Goal: Find specific page/section: Find specific page/section

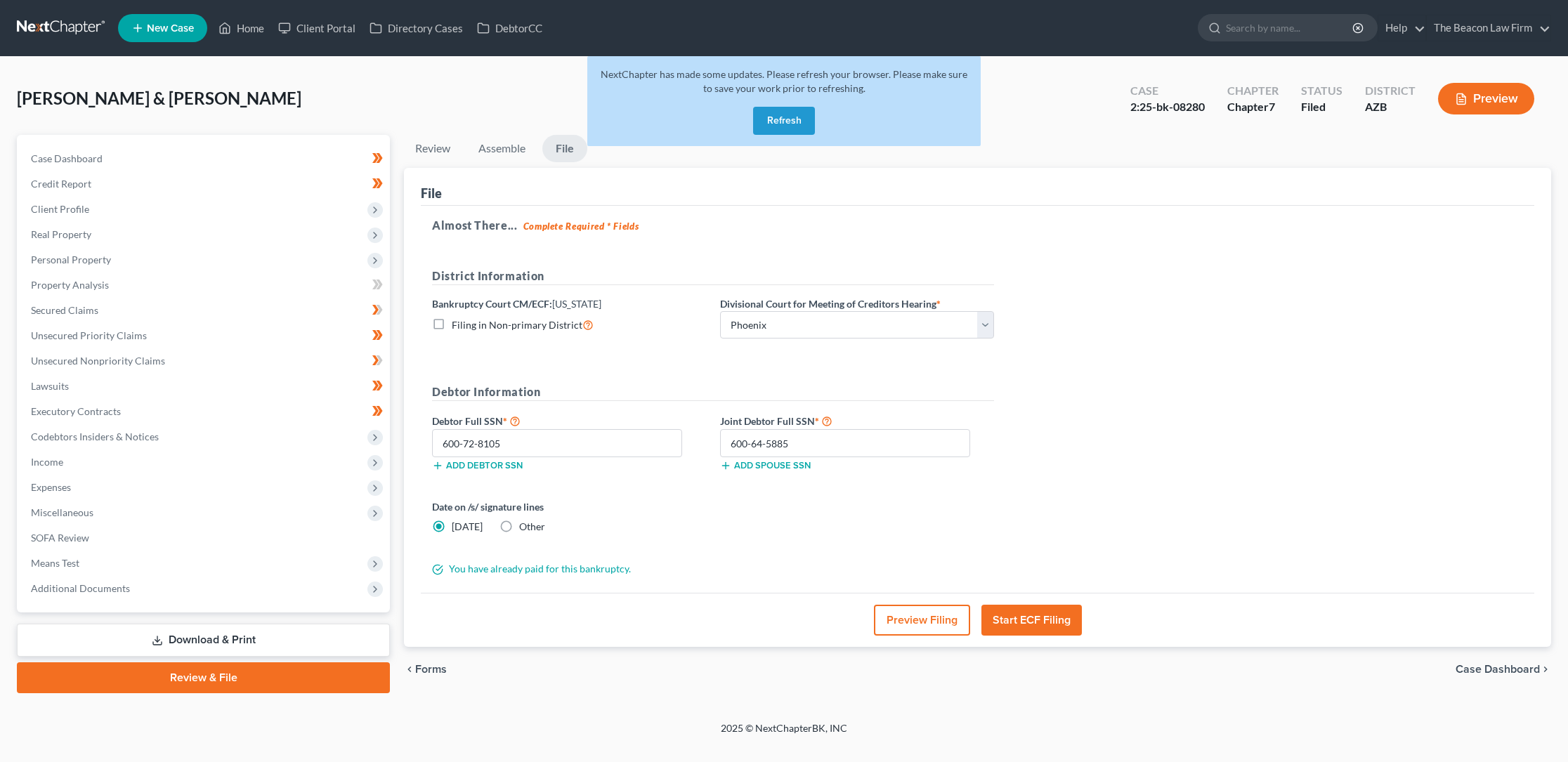
select select "0"
click at [794, 115] on button "Refresh" at bounding box center [784, 121] width 62 height 28
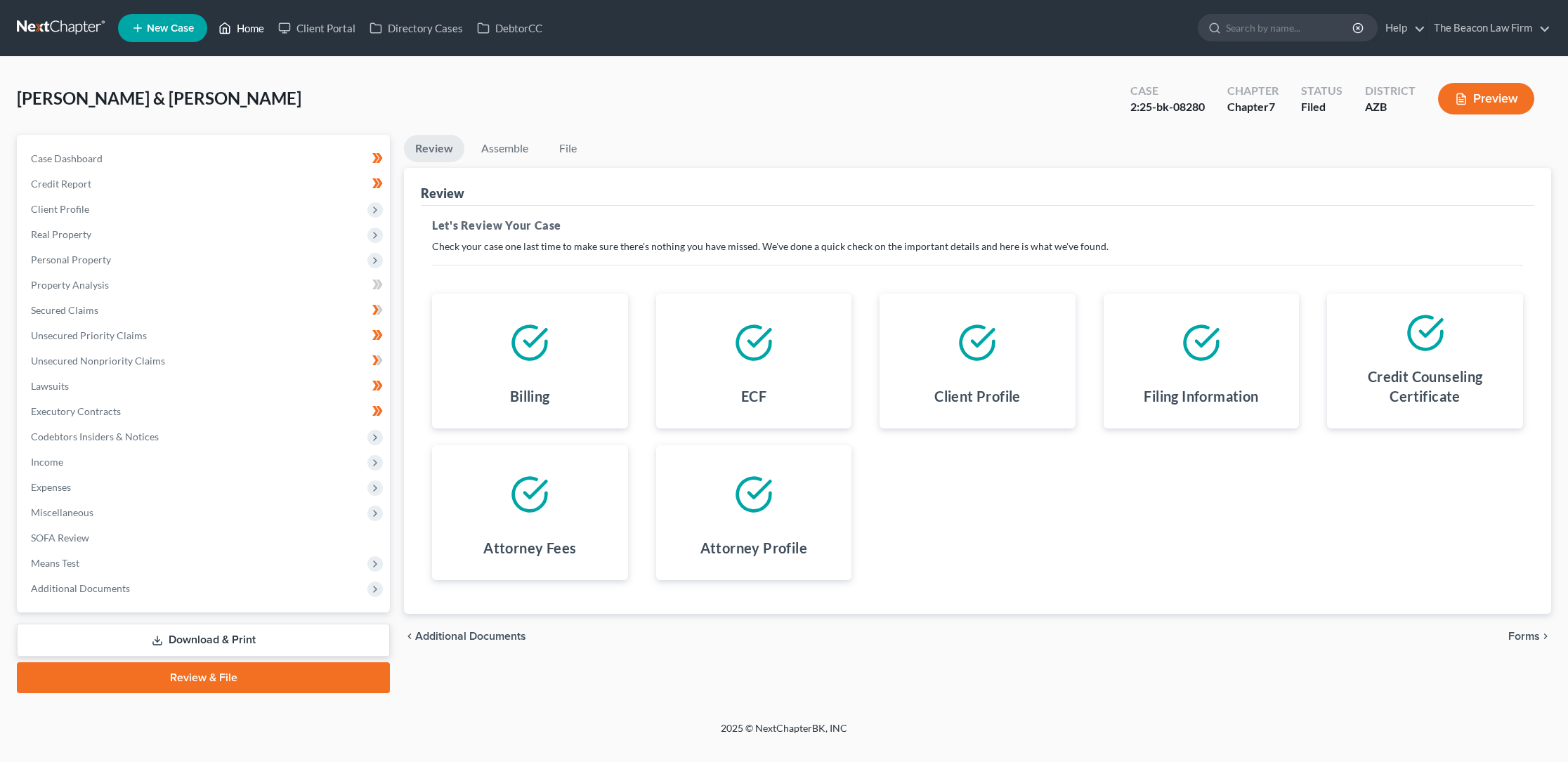
click at [256, 27] on link "Home" at bounding box center [241, 27] width 60 height 25
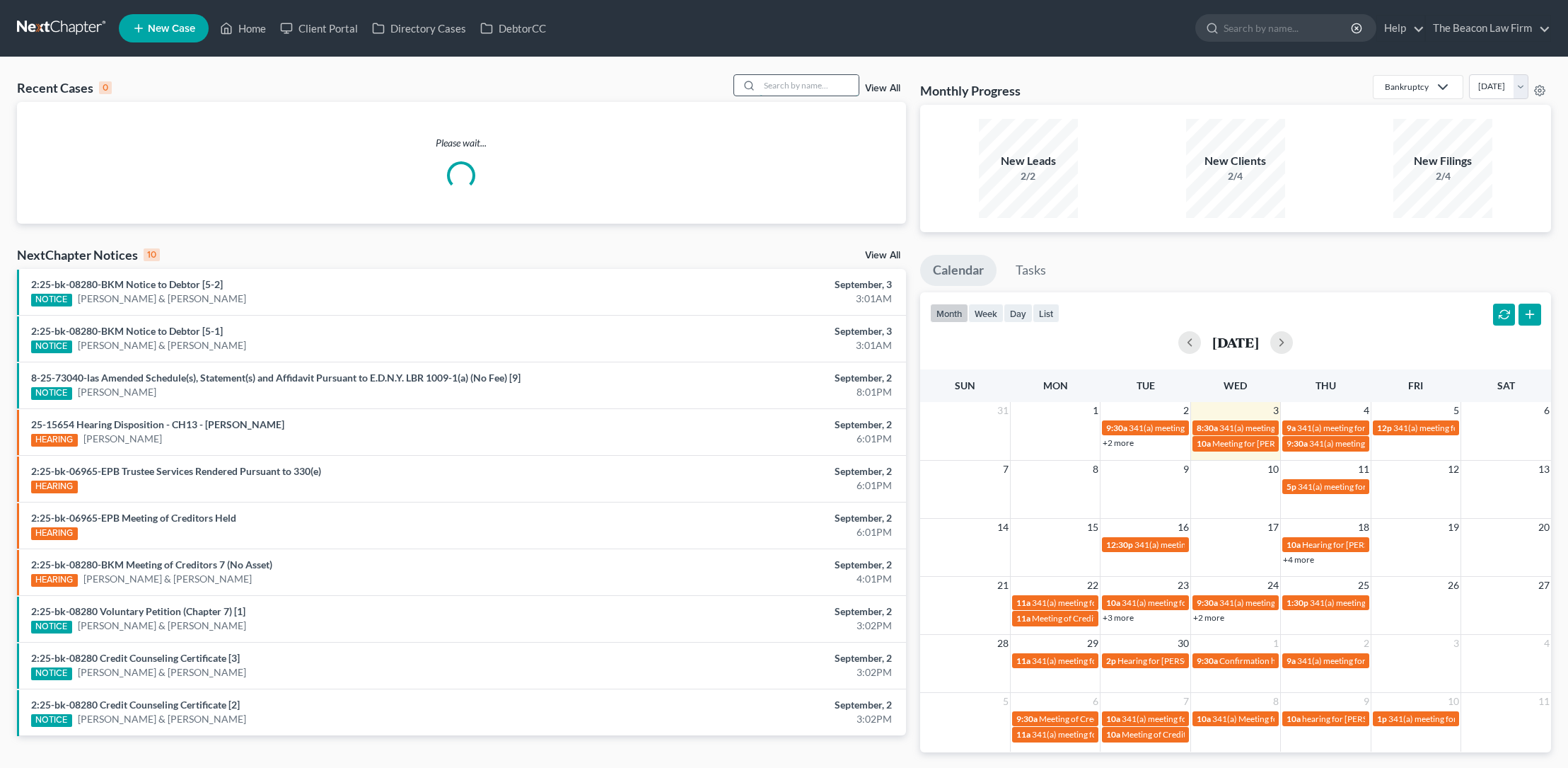
click at [775, 82] on input "search" at bounding box center [810, 85] width 99 height 21
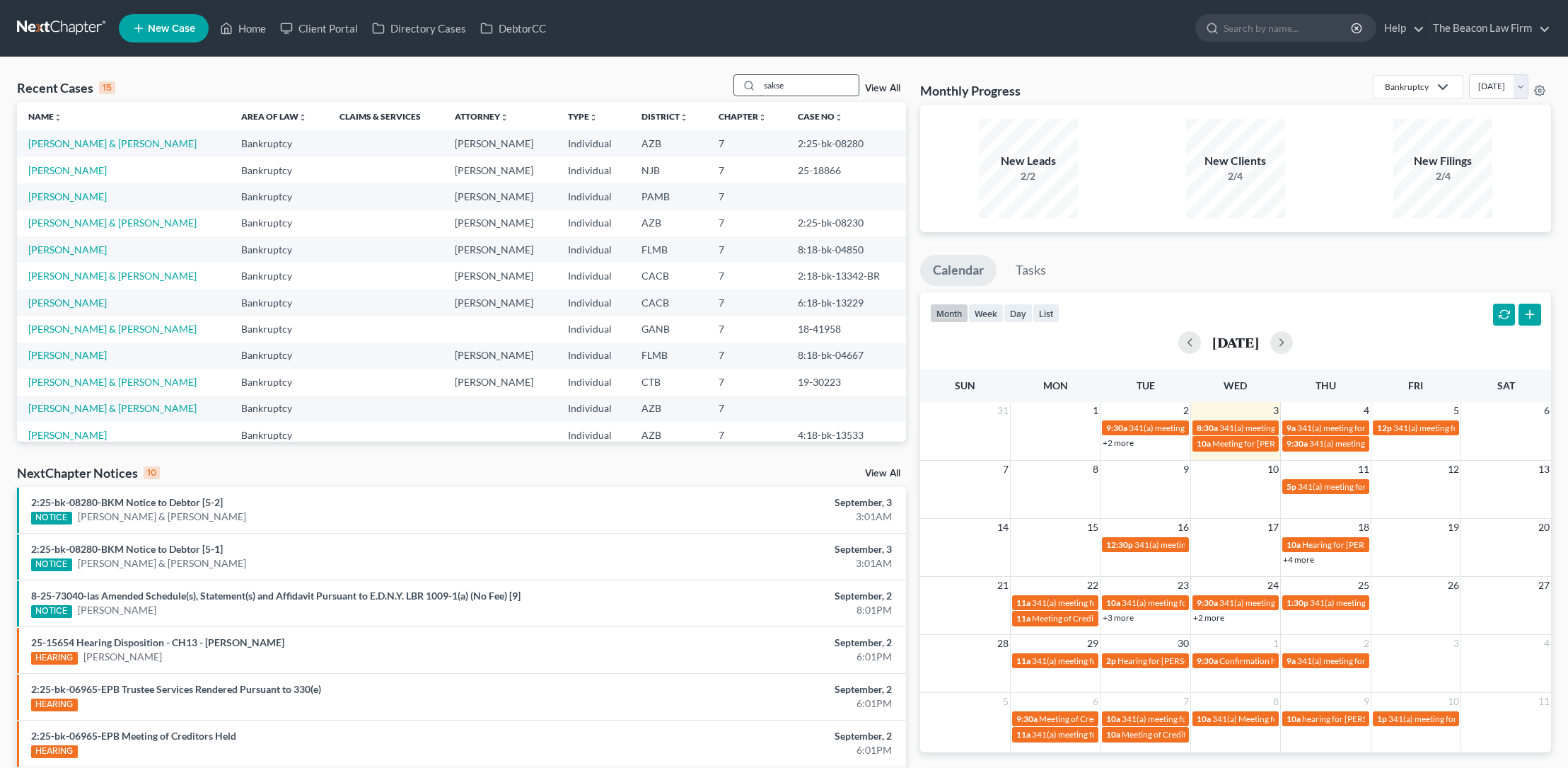
type input "sakser"
